Goal: Information Seeking & Learning: Learn about a topic

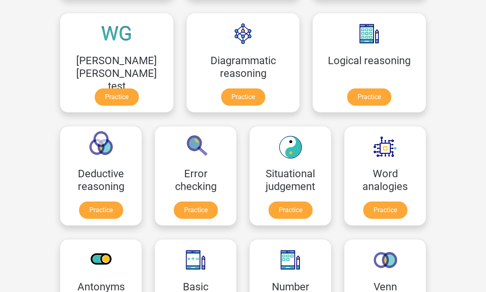
scroll to position [238, 0]
click at [218, 202] on link "Practice" at bounding box center [196, 210] width 44 height 17
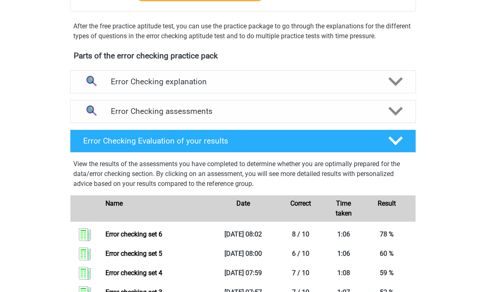
scroll to position [239, 0]
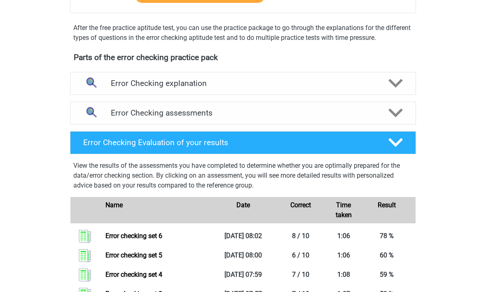
click at [400, 115] on icon at bounding box center [395, 113] width 14 height 14
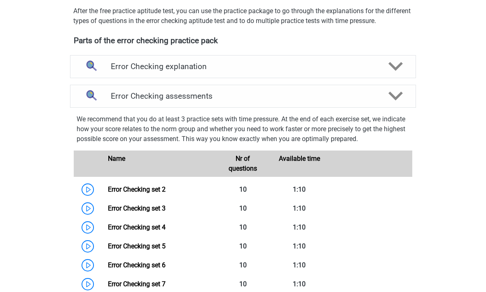
scroll to position [256, 0]
click at [397, 99] on polygon at bounding box center [395, 96] width 14 height 9
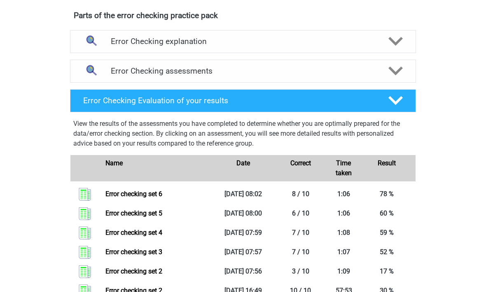
scroll to position [274, 0]
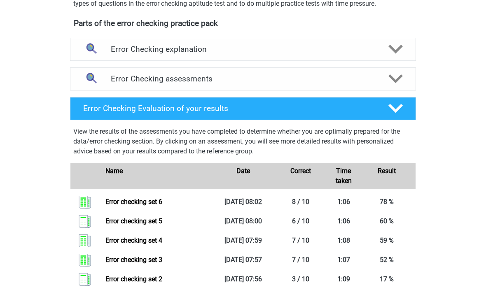
click at [398, 81] on polygon at bounding box center [395, 79] width 14 height 9
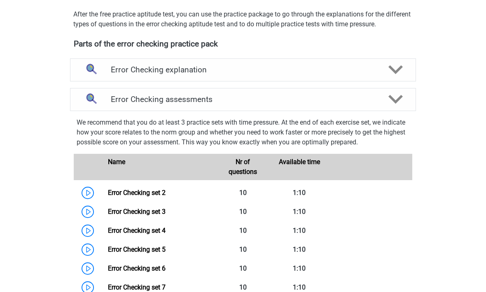
scroll to position [251, 0]
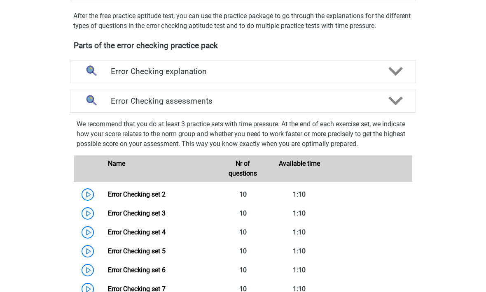
click at [116, 196] on link "Error Checking set 2" at bounding box center [137, 195] width 58 height 8
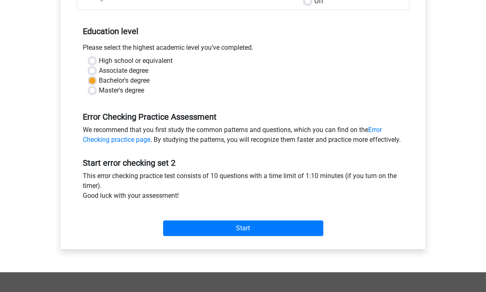
scroll to position [151, 0]
click at [181, 236] on input "Start" at bounding box center [243, 229] width 160 height 16
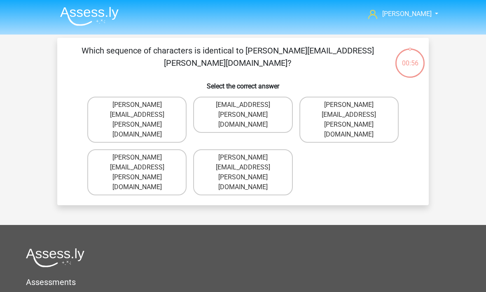
click at [278, 105] on label "Conor.Patterson@gmail.co.uk" at bounding box center [242, 115] width 99 height 36
click at [248, 105] on input "Conor.Patterson@gmail.co.uk" at bounding box center [245, 107] width 5 height 5
radio input "true"
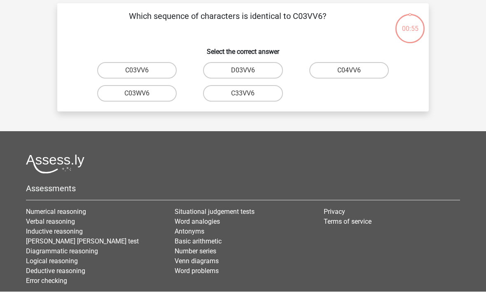
scroll to position [38, 0]
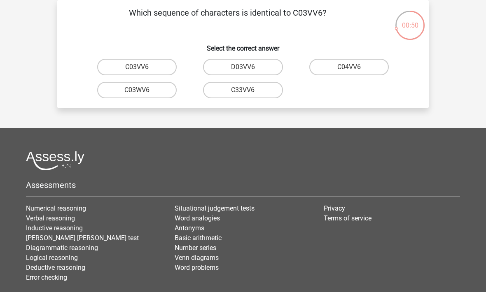
click at [146, 68] on label "C03VV6" at bounding box center [137, 67] width 80 height 16
click at [143, 68] on input "C03VV6" at bounding box center [139, 69] width 5 height 5
radio input "true"
click at [154, 72] on label "jB03CO" at bounding box center [137, 67] width 80 height 16
click at [143, 72] on input "jB03CO" at bounding box center [139, 69] width 5 height 5
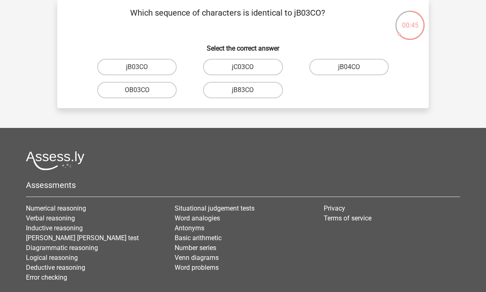
radio input "true"
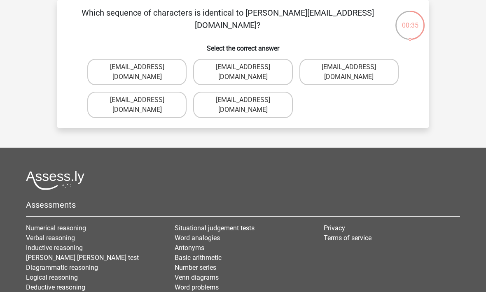
click at [126, 92] on label "Jack_Conley@hotmail.uk.com" at bounding box center [136, 105] width 99 height 26
click at [137, 100] on input "Jack_Conley@hotmail.uk.com" at bounding box center [139, 102] width 5 height 5
radio input "true"
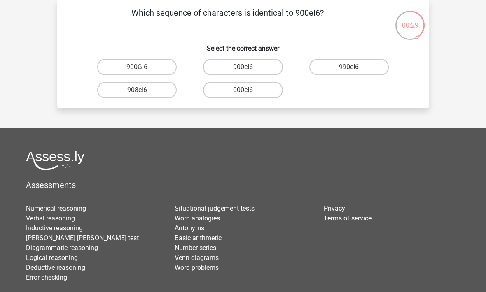
click at [266, 65] on label "900eI6" at bounding box center [243, 67] width 80 height 16
click at [248, 67] on input "900eI6" at bounding box center [245, 69] width 5 height 5
radio input "true"
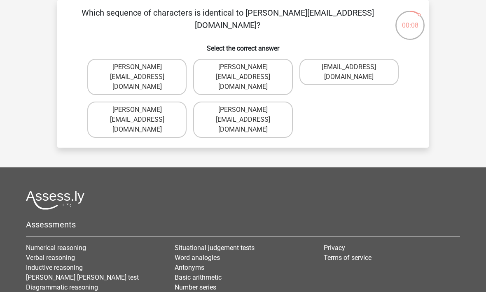
click at [269, 63] on label "Michael_Maede@joymail.gr" at bounding box center [242, 77] width 99 height 36
click at [248, 67] on input "Michael_Maede@joymail.gr" at bounding box center [245, 69] width 5 height 5
radio input "true"
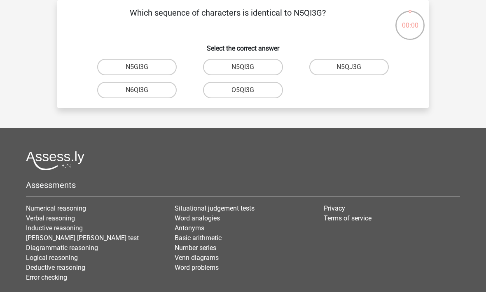
click at [269, 68] on label "N5QI3G" at bounding box center [243, 67] width 80 height 16
click at [248, 68] on input "N5QI3G" at bounding box center [245, 69] width 5 height 5
radio input "true"
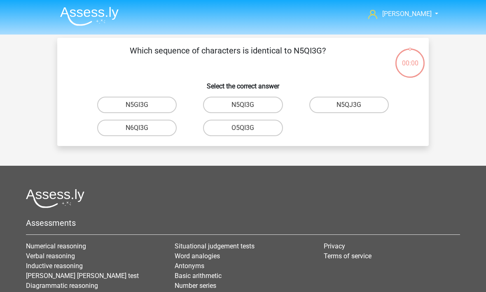
scroll to position [38, 0]
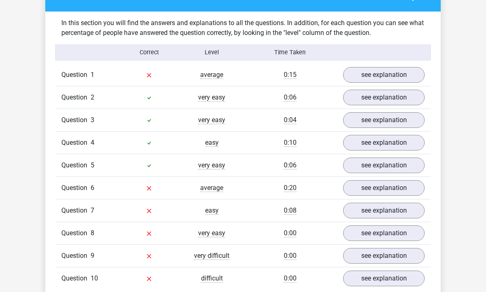
scroll to position [486, 0]
click at [409, 75] on link "see explanation" at bounding box center [384, 75] width 82 height 16
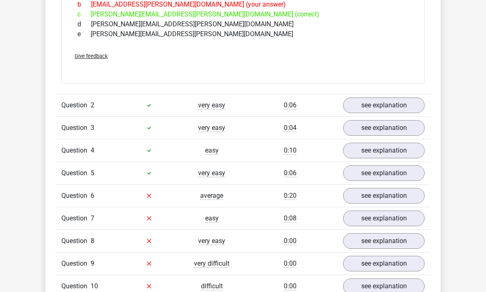
scroll to position [649, 0]
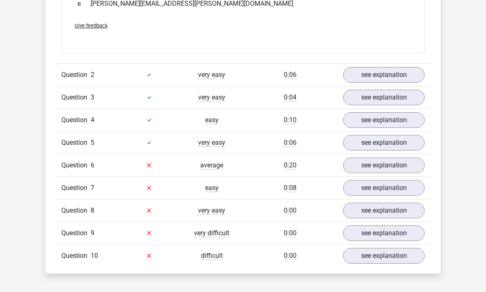
click at [394, 166] on link "see explanation" at bounding box center [384, 166] width 82 height 16
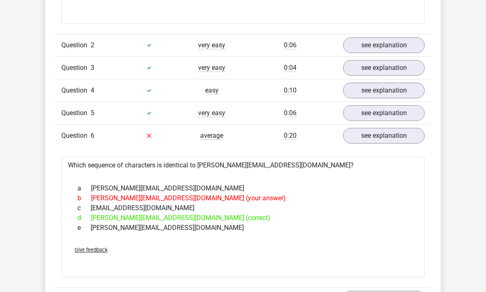
scroll to position [681, 0]
